Goal: Register for event/course

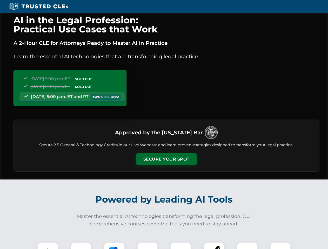
click at [166, 160] on button "Secure Your Spot" at bounding box center [166, 160] width 61 height 12
click at [48, 246] on img at bounding box center [47, 253] width 15 height 15
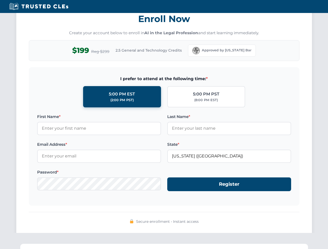
scroll to position [510, 0]
